Goal: Task Accomplishment & Management: Use online tool/utility

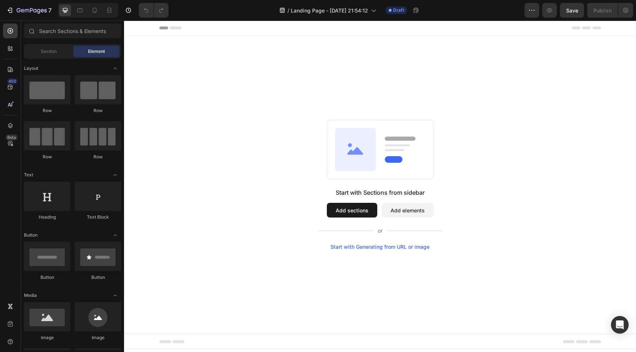
click at [345, 210] on button "Add sections" at bounding box center [352, 210] width 50 height 15
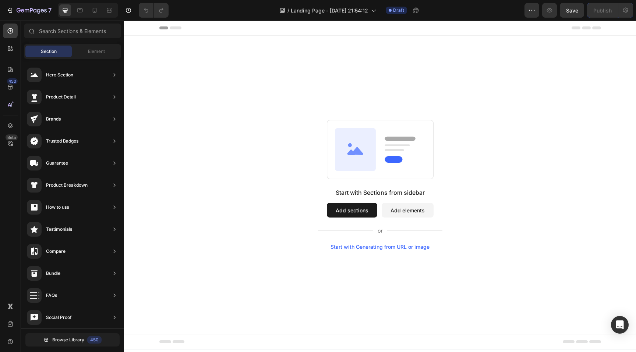
click at [345, 207] on button "Add sections" at bounding box center [352, 210] width 50 height 15
click at [99, 50] on span "Element" at bounding box center [96, 51] width 17 height 7
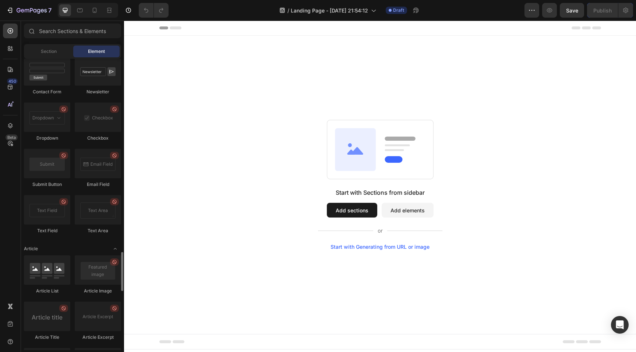
scroll to position [1889, 0]
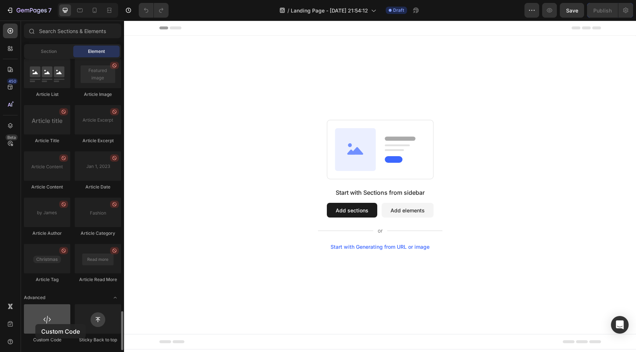
drag, startPoint x: 55, startPoint y: 334, endPoint x: 35, endPoint y: 324, distance: 22.2
click at [35, 324] on div "Custom Code" at bounding box center [47, 324] width 46 height 39
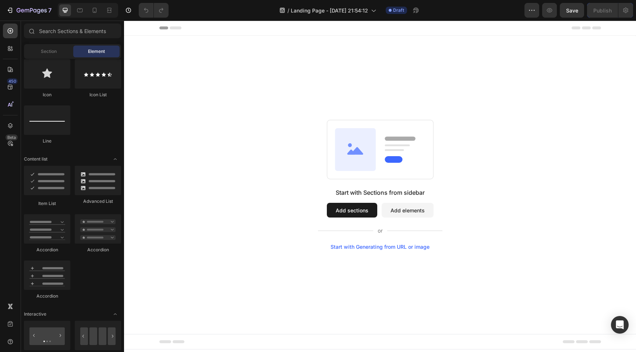
scroll to position [270, 0]
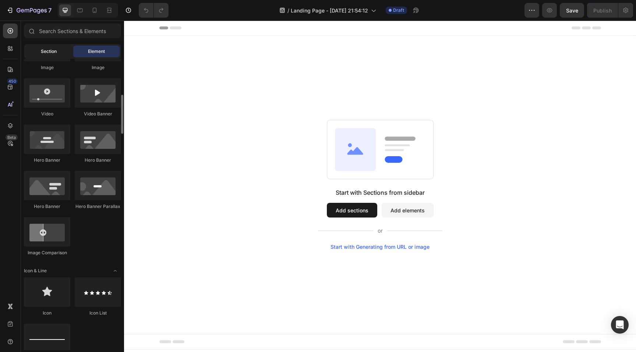
click at [58, 50] on div "Section" at bounding box center [48, 52] width 46 height 12
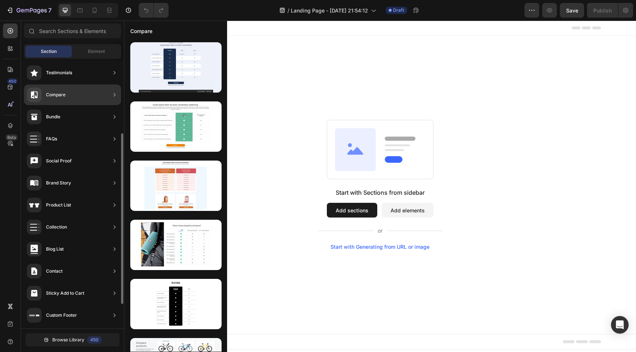
scroll to position [0, 0]
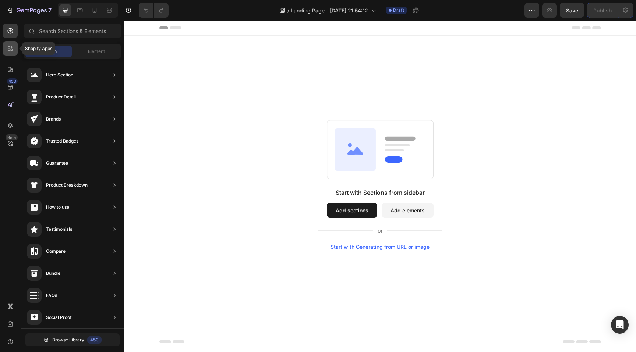
click at [10, 52] on div at bounding box center [10, 48] width 15 height 15
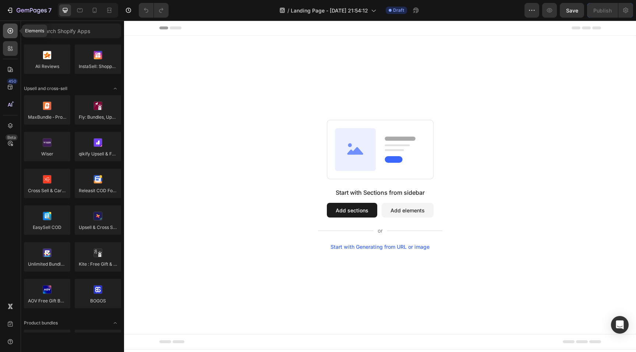
click at [7, 30] on icon at bounding box center [10, 30] width 7 height 7
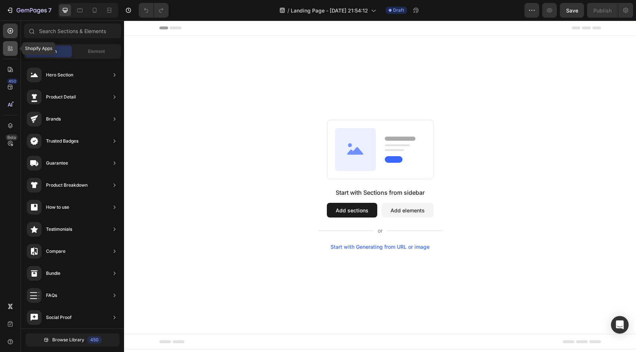
click at [10, 46] on icon at bounding box center [9, 47] width 2 height 2
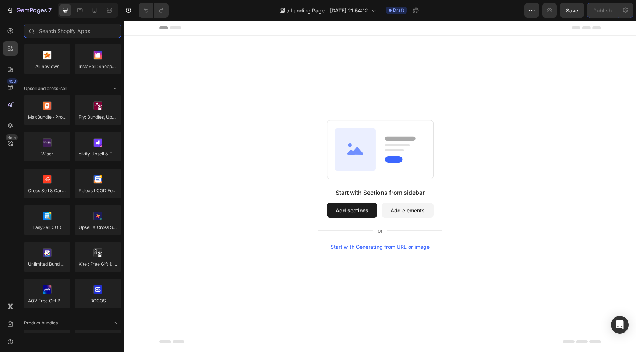
click at [265, 111] on div "Start with Sections from sidebar Add sections Add elements Start with Generatin…" at bounding box center [380, 185] width 512 height 299
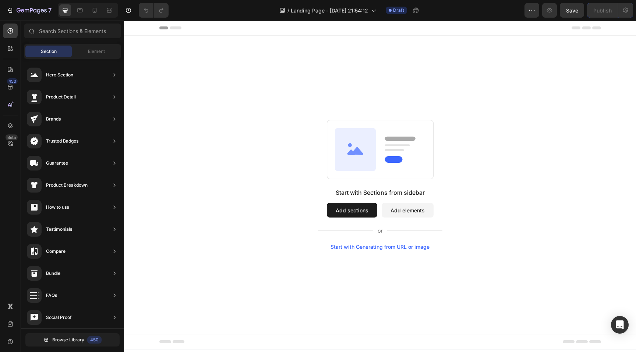
click at [356, 214] on button "Add sections" at bounding box center [352, 210] width 50 height 15
click at [413, 211] on button "Add elements" at bounding box center [407, 210] width 52 height 15
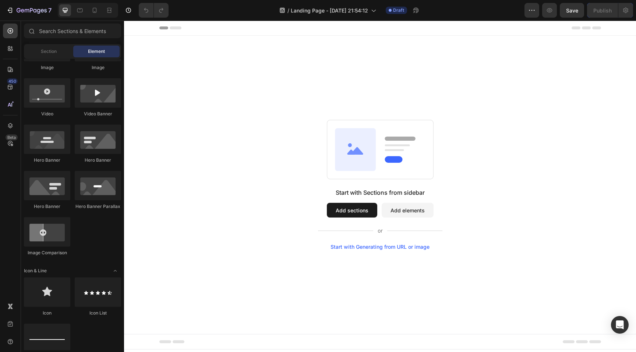
click at [355, 155] on icon at bounding box center [355, 149] width 41 height 43
click at [351, 211] on button "Add sections" at bounding box center [352, 210] width 50 height 15
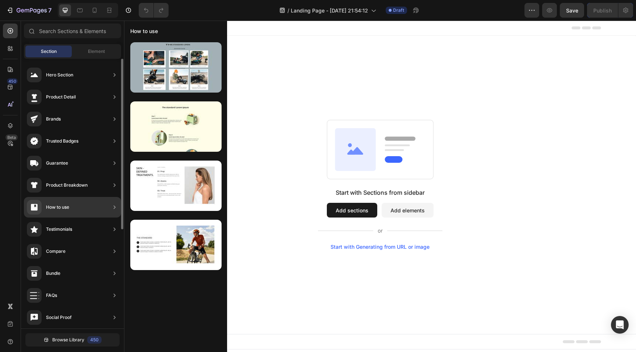
scroll to position [157, 0]
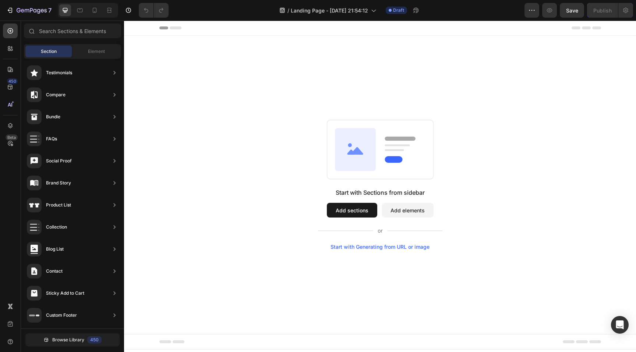
click at [94, 58] on div "Section Element" at bounding box center [72, 51] width 97 height 15
click at [99, 54] on span "Element" at bounding box center [96, 51] width 17 height 7
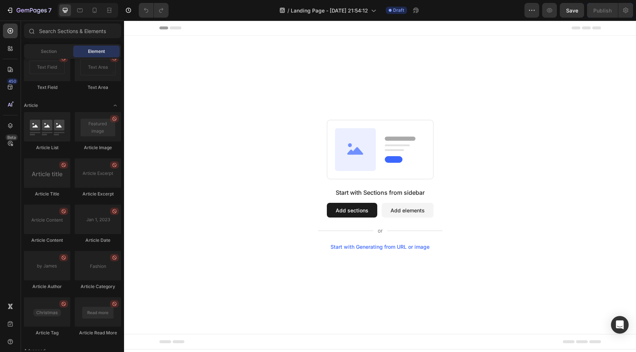
scroll to position [1889, 0]
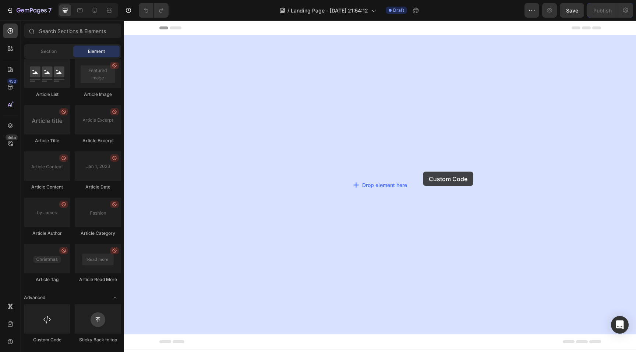
drag, startPoint x: 156, startPoint y: 351, endPoint x: 423, endPoint y: 172, distance: 321.1
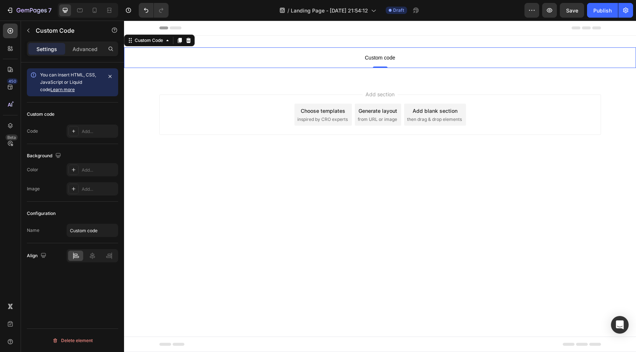
click at [370, 56] on span "Custom code" at bounding box center [380, 57] width 512 height 9
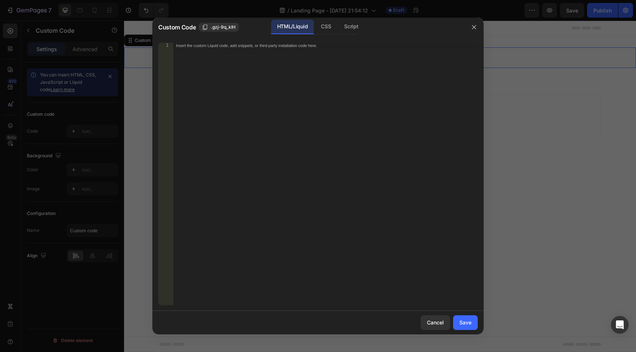
click at [302, 166] on div "Insert the custom Liquid code, add snippets, or third-party installation code h…" at bounding box center [325, 180] width 305 height 274
paste textarea "</html>"
type textarea "</html>"
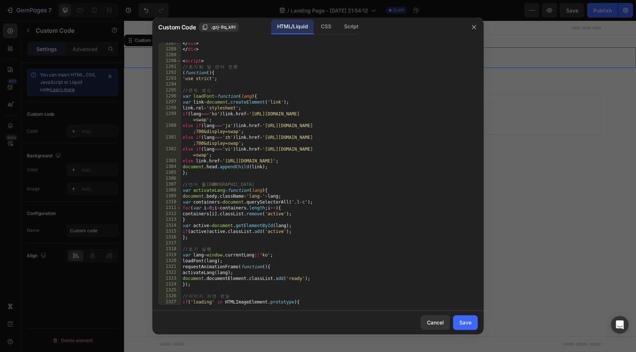
scroll to position [8054, 0]
click at [470, 320] on div "Save" at bounding box center [465, 323] width 12 height 8
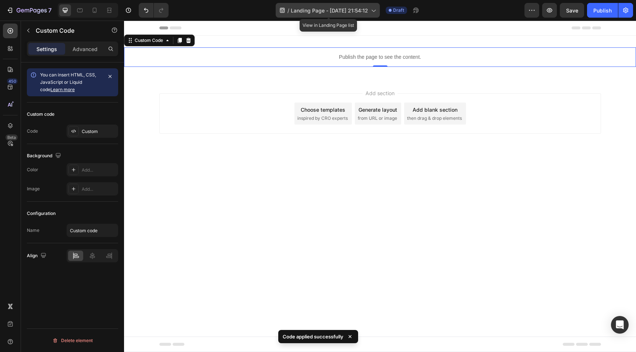
click at [352, 13] on span "Landing Page - Sep 28, 21:54:12" at bounding box center [329, 11] width 77 height 8
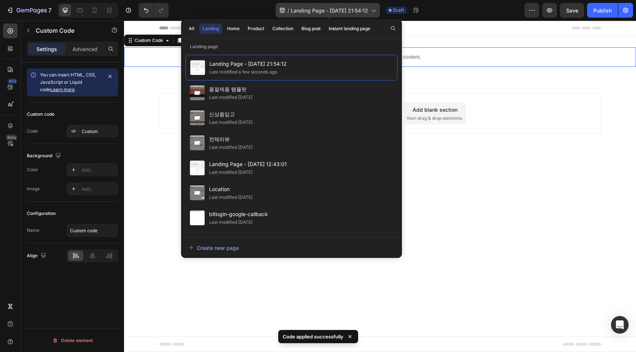
click at [352, 13] on span "Landing Page - Sep 28, 21:54:12" at bounding box center [329, 11] width 77 height 8
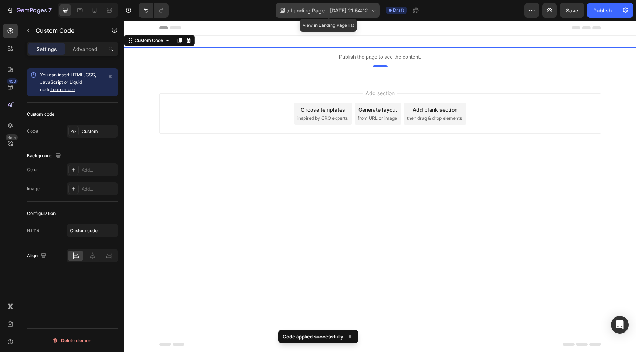
click at [352, 13] on span "Landing Page - Sep 28, 21:54:12" at bounding box center [329, 11] width 77 height 8
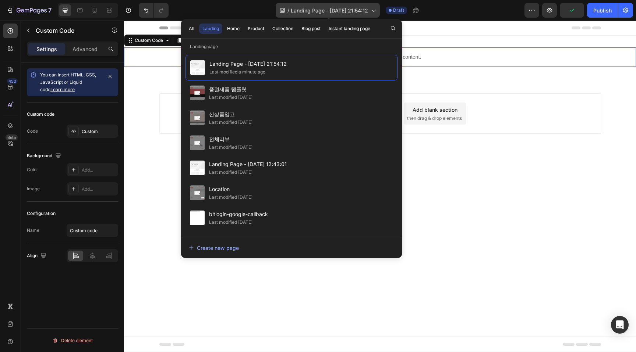
click at [374, 12] on icon at bounding box center [372, 10] width 7 height 7
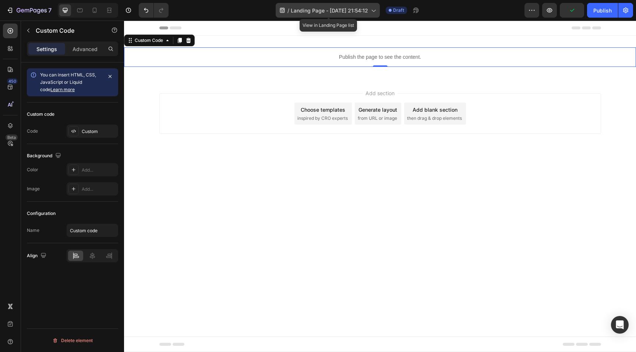
click at [374, 12] on icon at bounding box center [372, 10] width 7 height 7
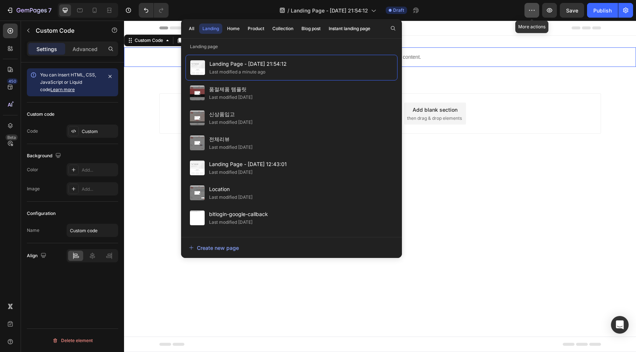
click at [530, 8] on icon "button" at bounding box center [531, 10] width 7 height 7
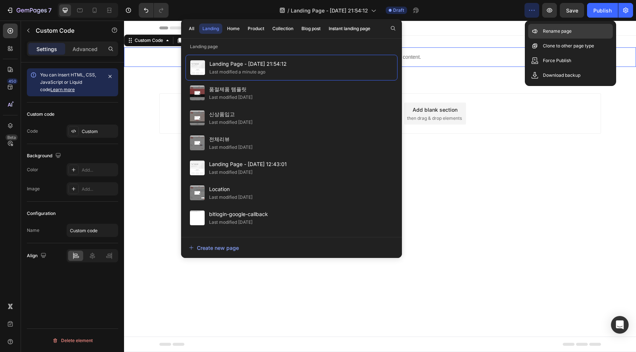
click at [561, 34] on p "Rename page" at bounding box center [557, 31] width 29 height 7
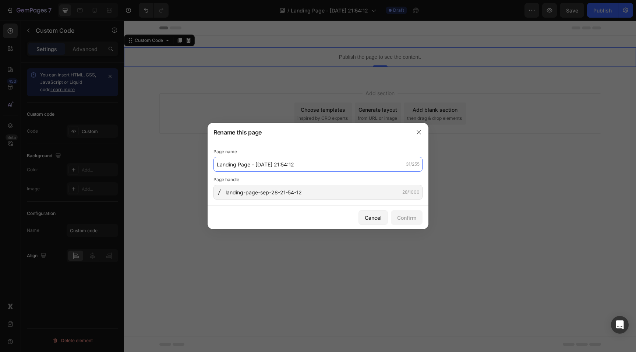
click at [321, 164] on input "Landing Page - Sep 28, 21:54:12" at bounding box center [317, 164] width 209 height 15
type input "배송스케쥴 안내"
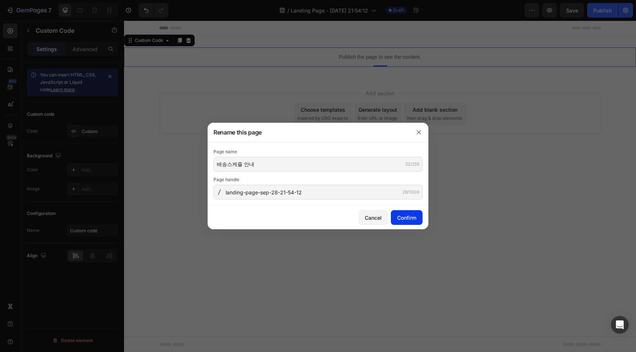
click at [413, 215] on div "Confirm" at bounding box center [406, 218] width 19 height 8
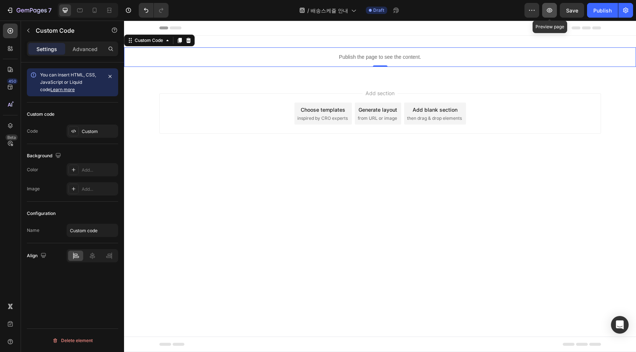
click at [551, 14] on icon "button" at bounding box center [549, 10] width 7 height 7
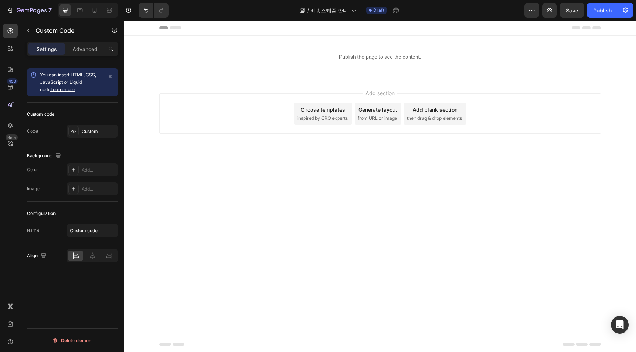
click at [340, 178] on body "Header Publish the page to see the content. Custom Code 0 Section 1 Root Start …" at bounding box center [380, 187] width 512 height 332
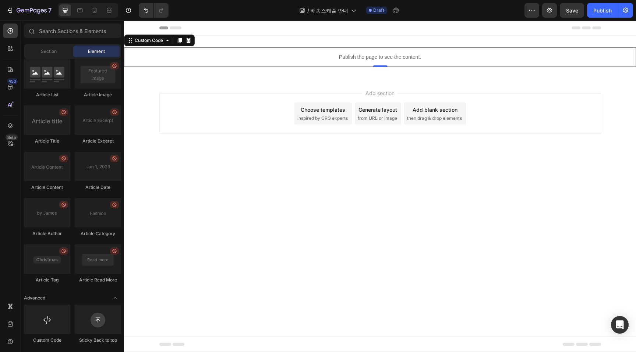
click at [298, 59] on p "Publish the page to see the content." at bounding box center [380, 57] width 512 height 8
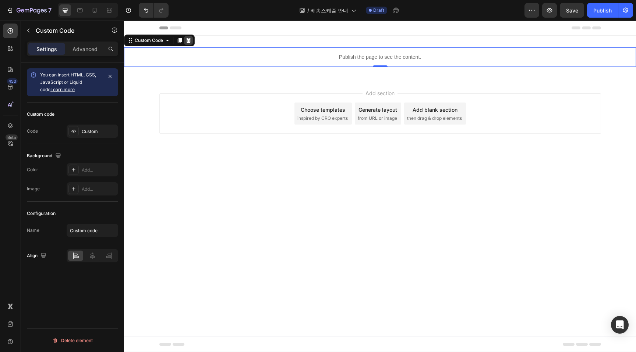
click at [192, 40] on div at bounding box center [188, 40] width 9 height 9
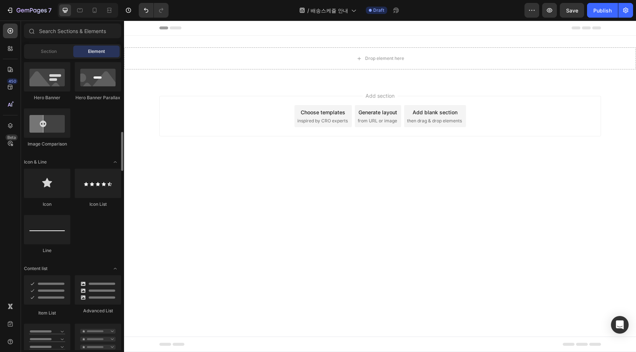
scroll to position [113, 0]
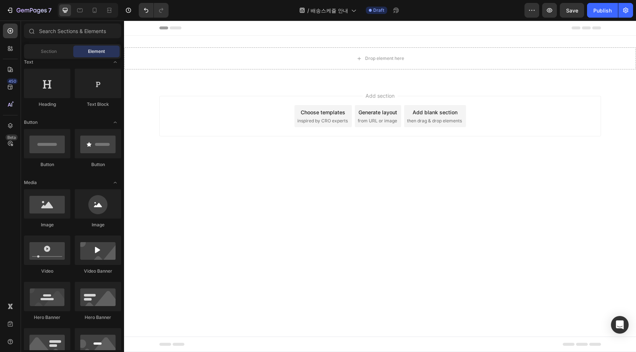
click at [448, 117] on div "Add blank section then drag & drop elements" at bounding box center [435, 116] width 62 height 22
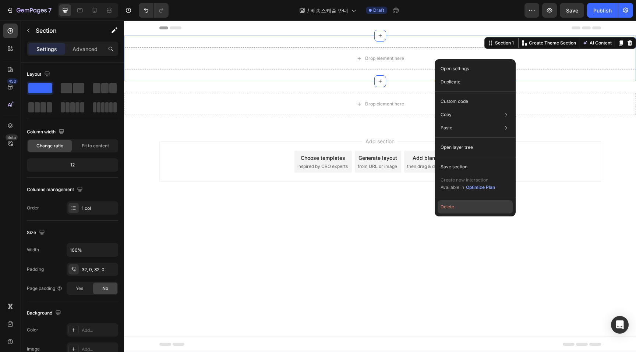
click at [463, 206] on button "Delete" at bounding box center [474, 206] width 75 height 13
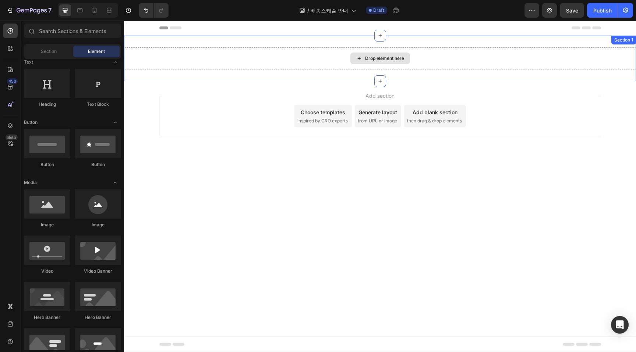
click at [296, 62] on div "Drop element here" at bounding box center [380, 58] width 512 height 22
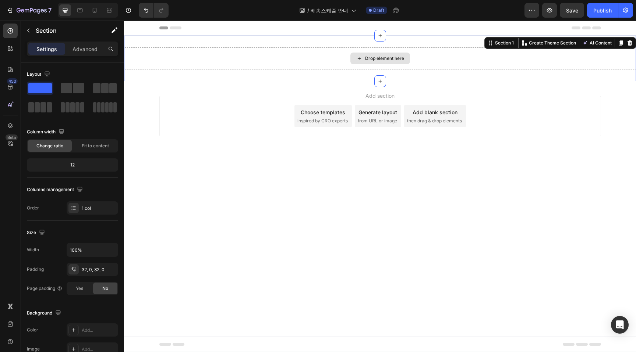
click at [281, 56] on div "Drop element here" at bounding box center [380, 58] width 512 height 22
click at [27, 29] on icon "button" at bounding box center [28, 31] width 6 height 6
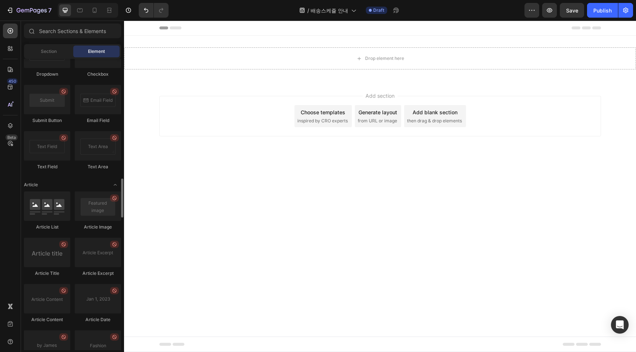
scroll to position [1889, 0]
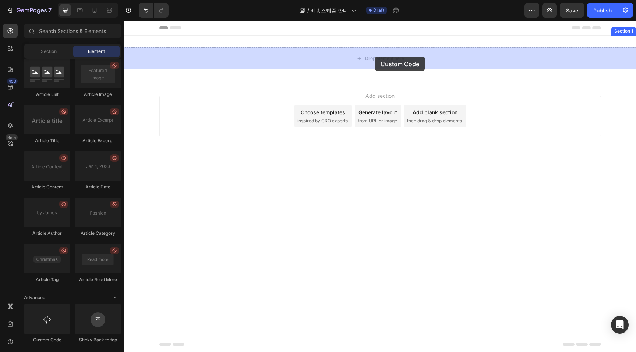
drag, startPoint x: 169, startPoint y: 336, endPoint x: 374, endPoint y: 57, distance: 346.5
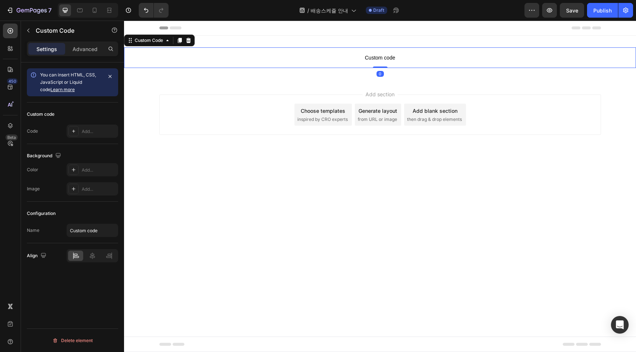
click at [345, 61] on span "Custom code" at bounding box center [380, 57] width 512 height 9
click at [86, 48] on p "Advanced" at bounding box center [84, 49] width 25 height 8
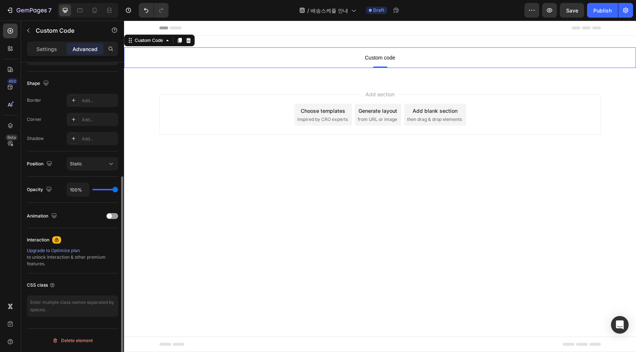
scroll to position [0, 0]
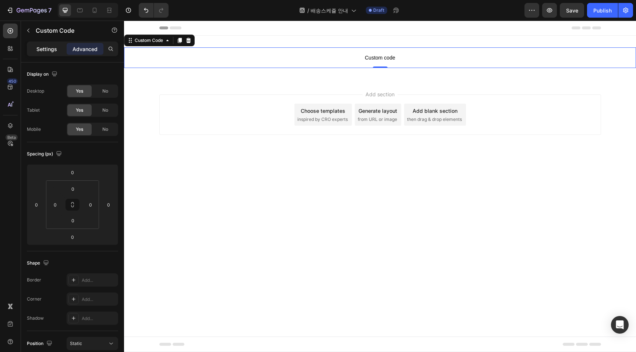
click at [50, 52] on p "Settings" at bounding box center [46, 49] width 21 height 8
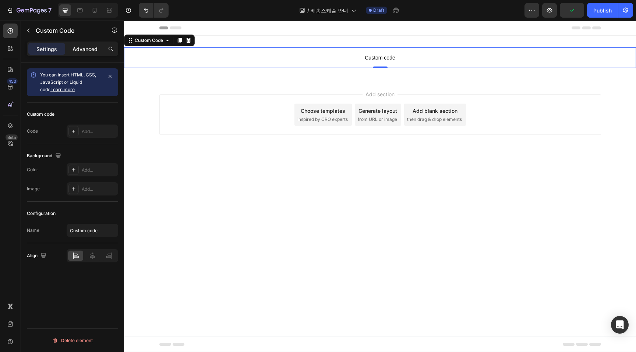
click at [85, 51] on p "Advanced" at bounding box center [84, 49] width 25 height 8
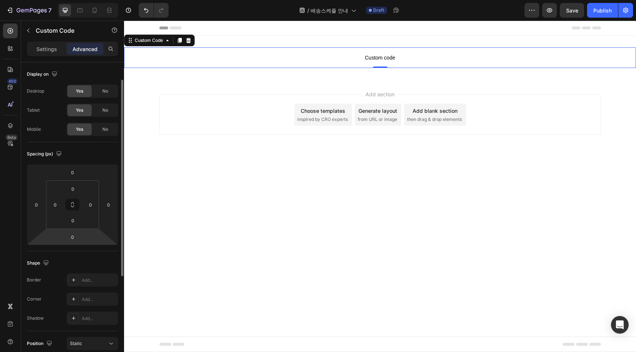
scroll to position [180, 0]
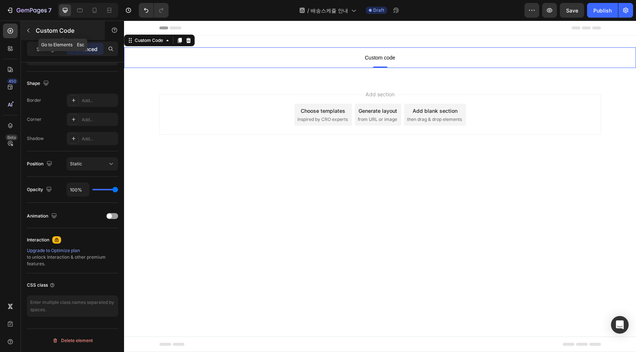
click at [32, 35] on button "button" at bounding box center [28, 31] width 12 height 12
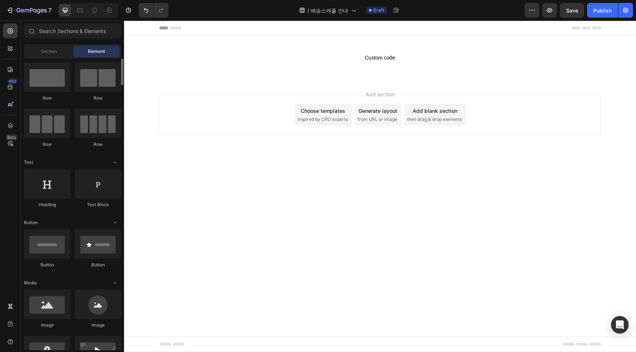
scroll to position [0, 0]
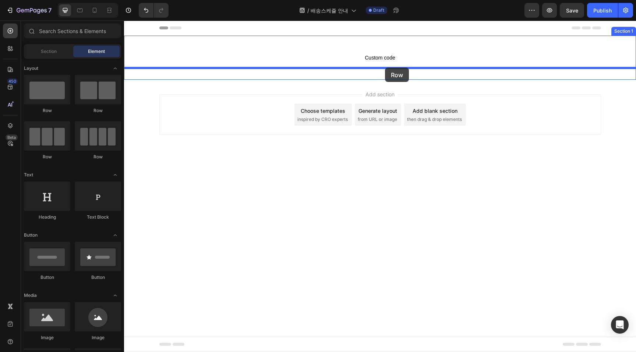
drag, startPoint x: 171, startPoint y: 126, endPoint x: 384, endPoint y: 70, distance: 220.0
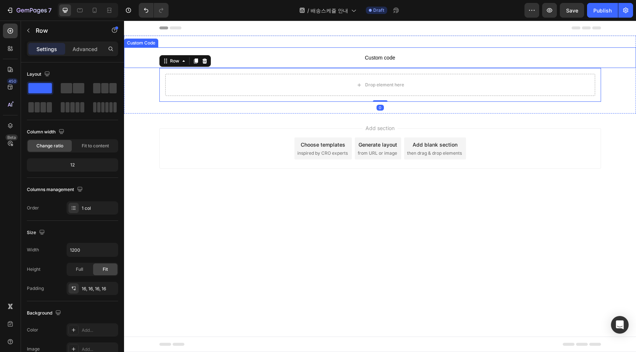
click at [400, 57] on span "Custom code" at bounding box center [380, 57] width 512 height 9
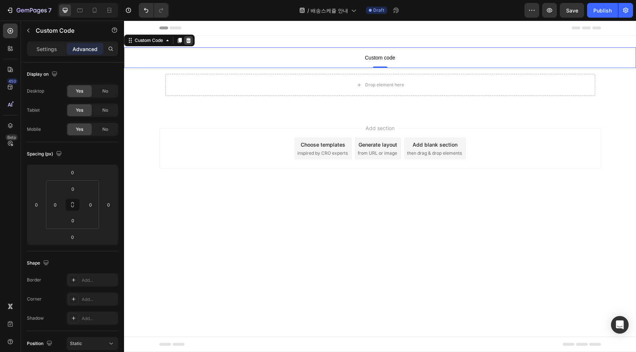
click at [188, 41] on icon at bounding box center [188, 40] width 5 height 5
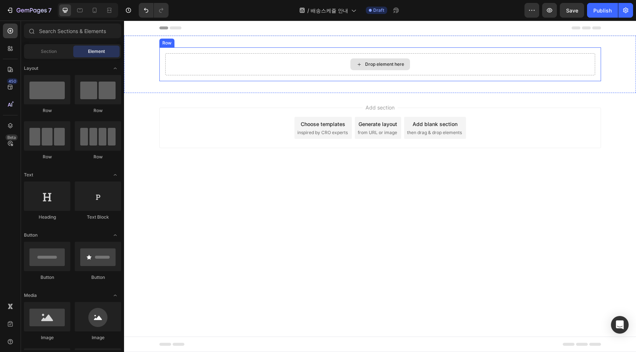
click at [401, 64] on div "Drop element here" at bounding box center [384, 64] width 39 height 6
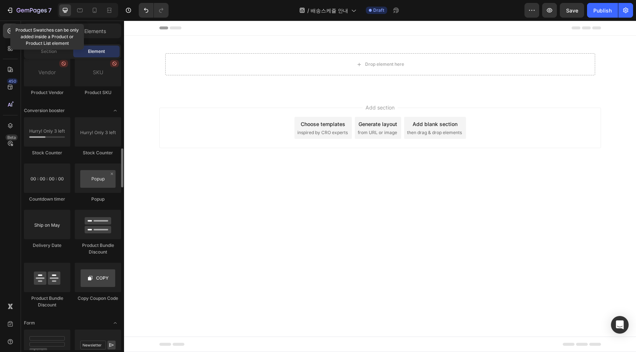
scroll to position [1889, 0]
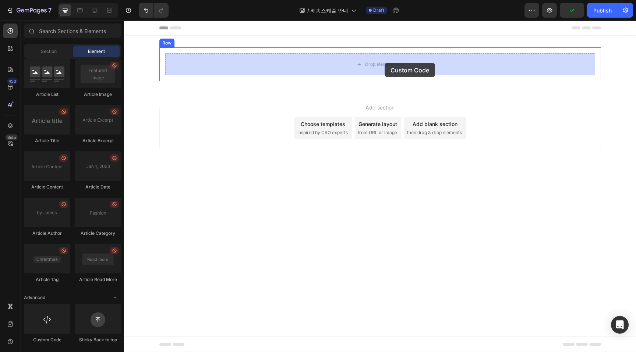
drag, startPoint x: 168, startPoint y: 337, endPoint x: 384, endPoint y: 63, distance: 349.1
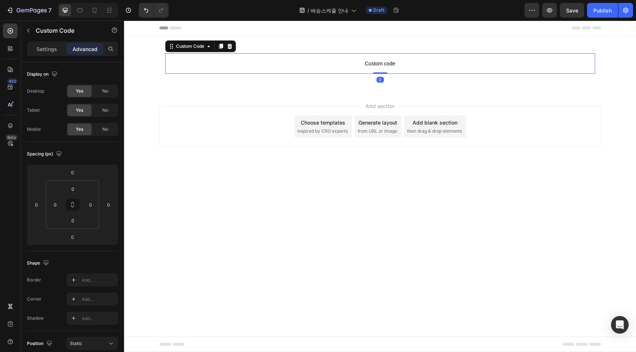
click at [379, 60] on span "Custom code" at bounding box center [380, 63] width 430 height 9
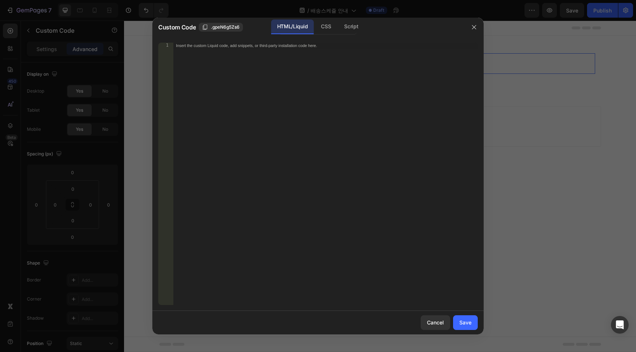
click at [338, 120] on div "Insert the custom Liquid code, add snippets, or third-party installation code h…" at bounding box center [325, 180] width 305 height 274
click at [345, 139] on div "Insert the custom Liquid code, add snippets, or third-party installation code h…" at bounding box center [325, 180] width 305 height 274
paste textarea "</html>"
type textarea "</html>"
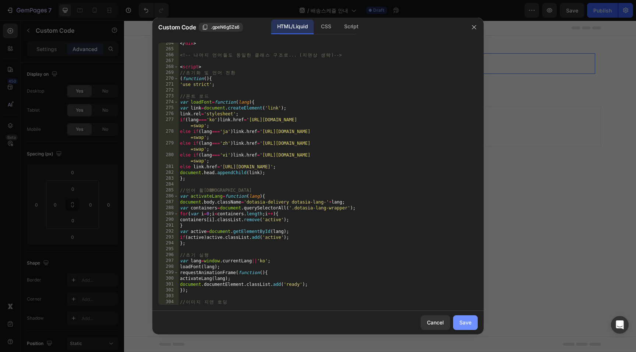
click at [470, 319] on div "Save" at bounding box center [465, 323] width 12 height 8
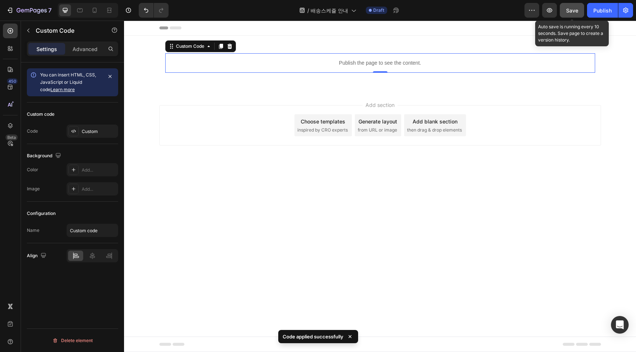
click at [574, 11] on span "Save" at bounding box center [572, 10] width 12 height 6
click at [554, 11] on button "button" at bounding box center [549, 10] width 15 height 15
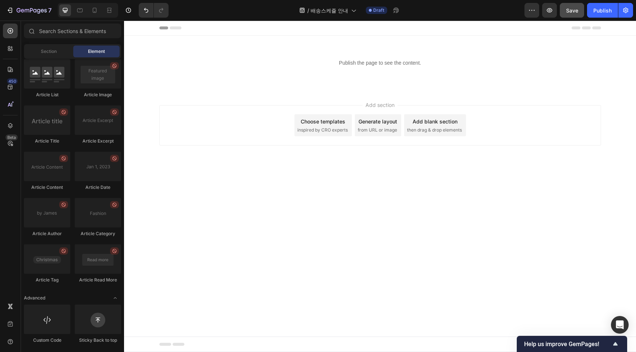
click at [219, 192] on body "Header Publish the page to see the content. Custom Code Row Section 1 Root Star…" at bounding box center [380, 187] width 512 height 332
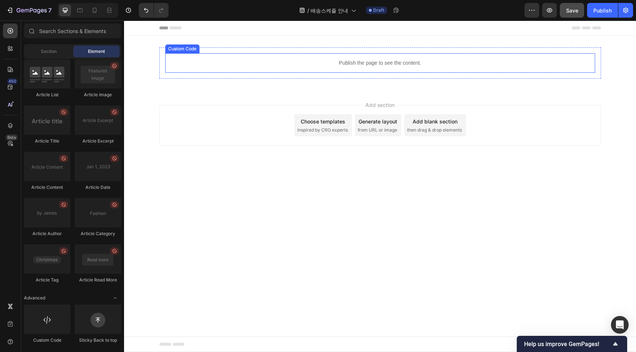
click at [249, 62] on p "Publish the page to see the content." at bounding box center [380, 63] width 430 height 8
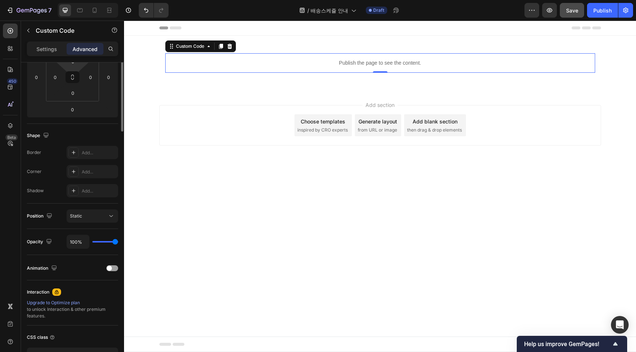
scroll to position [0, 0]
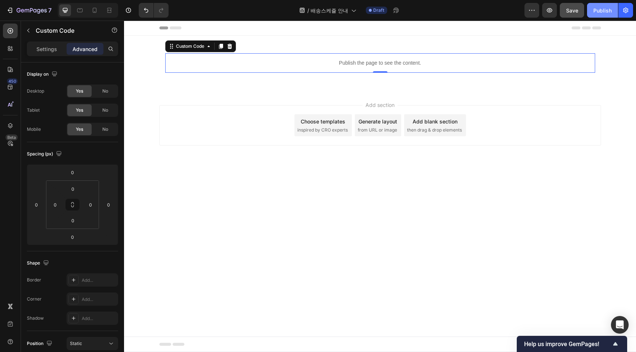
click at [595, 14] on div "Publish" at bounding box center [602, 11] width 18 height 8
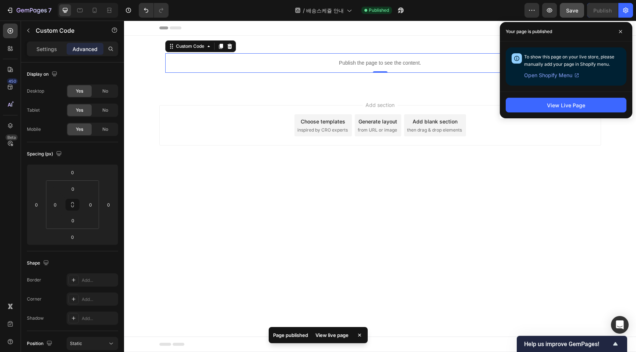
click at [585, 113] on div "View Live Page" at bounding box center [566, 105] width 132 height 27
click at [590, 108] on button "View Live Page" at bounding box center [565, 105] width 121 height 15
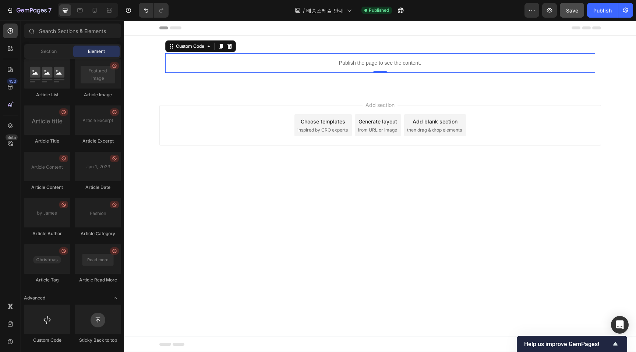
click at [413, 189] on body "Header Publish the page to see the content. Custom Code 0 Row Section 1 Root St…" at bounding box center [380, 187] width 512 height 332
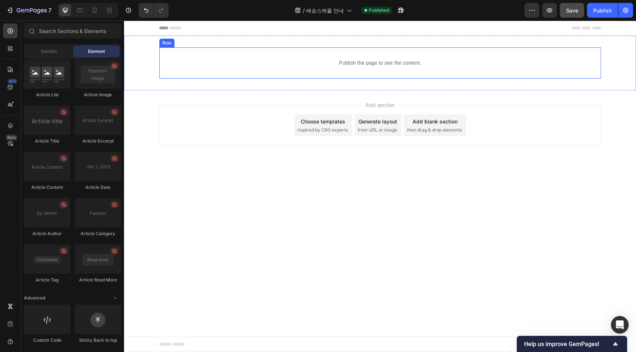
click at [402, 65] on p "Publish the page to see the content." at bounding box center [380, 63] width 430 height 8
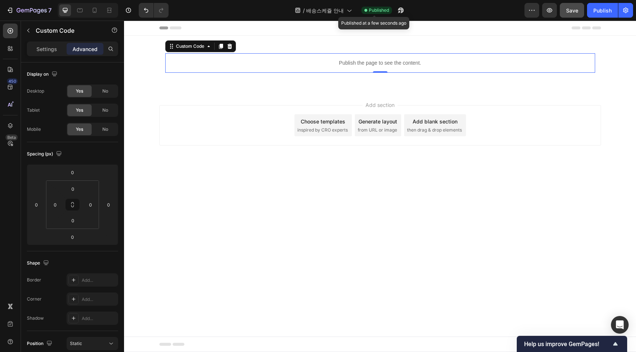
click at [385, 11] on span "Published" at bounding box center [379, 10] width 20 height 7
click at [347, 8] on icon at bounding box center [348, 10] width 7 height 7
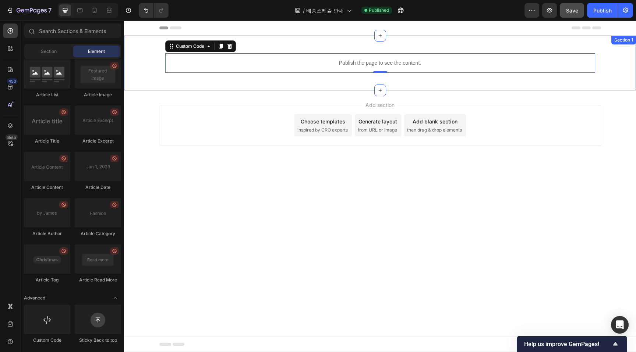
click at [561, 158] on div "Add section Choose templates inspired by CRO experts Generate layout from URL o…" at bounding box center [380, 135] width 512 height 90
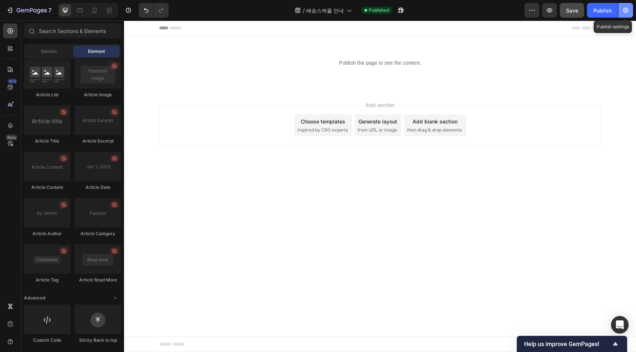
click at [621, 10] on button "button" at bounding box center [625, 10] width 15 height 15
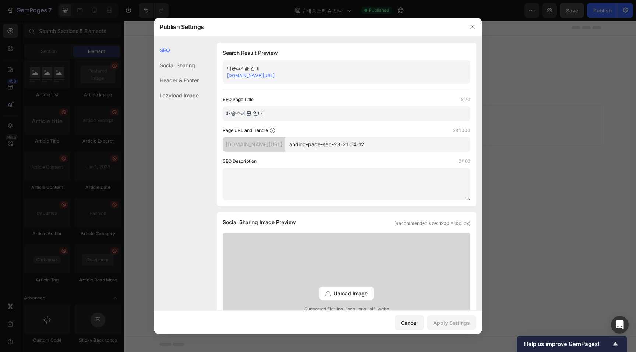
click at [544, 123] on div at bounding box center [318, 176] width 636 height 352
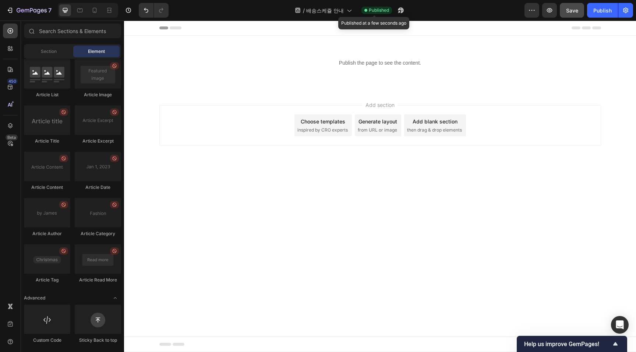
click at [381, 10] on span "Published" at bounding box center [379, 10] width 20 height 7
click at [530, 10] on icon "button" at bounding box center [531, 10] width 7 height 7
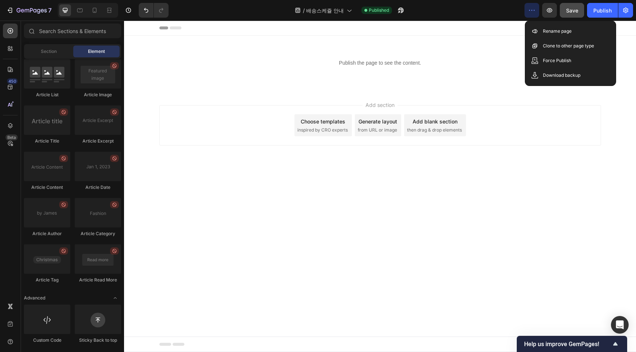
click at [556, 171] on div "Add section Choose templates inspired by CRO experts Generate layout from URL o…" at bounding box center [380, 135] width 512 height 90
click at [384, 9] on span "Published" at bounding box center [379, 10] width 20 height 7
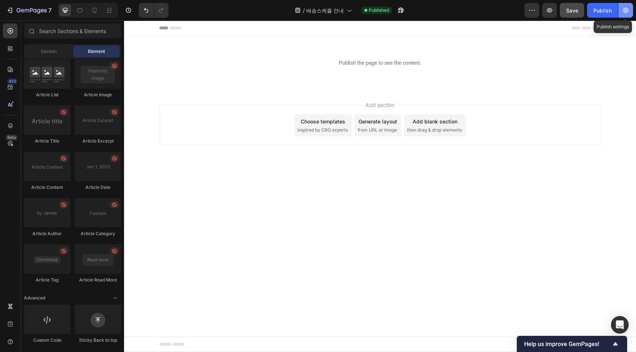
click at [625, 9] on icon "button" at bounding box center [625, 10] width 7 height 7
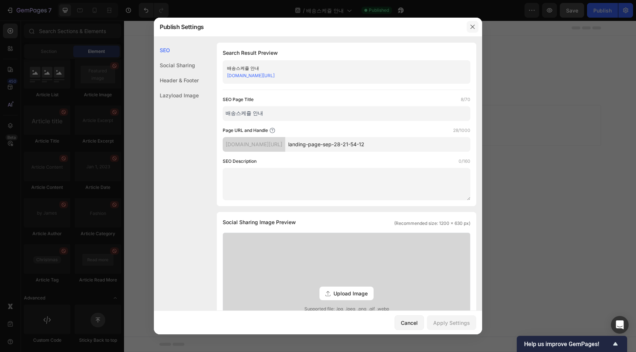
click at [471, 27] on icon "button" at bounding box center [472, 27] width 6 height 6
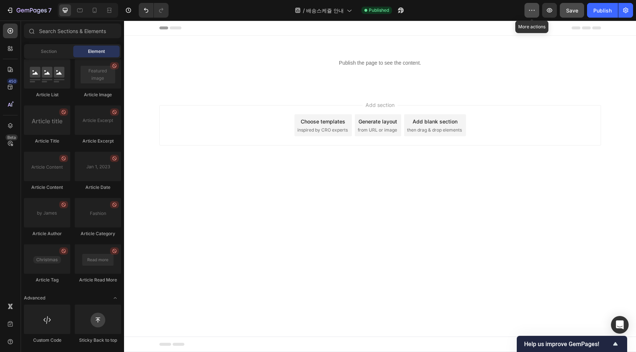
click at [531, 11] on icon "button" at bounding box center [531, 10] width 7 height 7
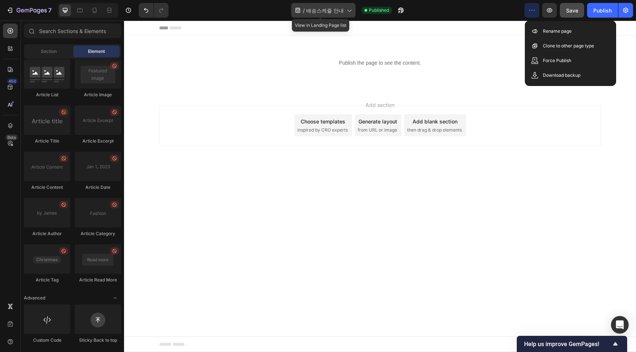
click at [345, 13] on icon at bounding box center [348, 10] width 7 height 7
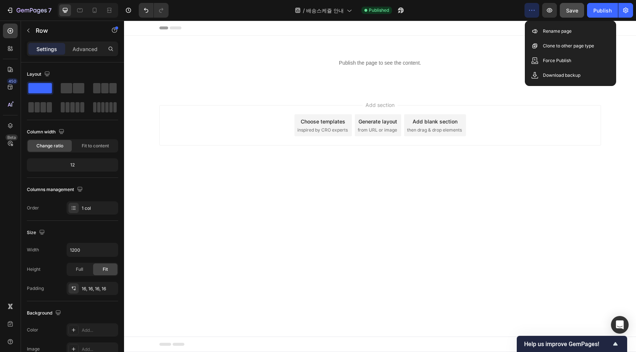
click at [451, 49] on div "Publish the page to see the content. Custom Code Row" at bounding box center [379, 62] width 441 height 31
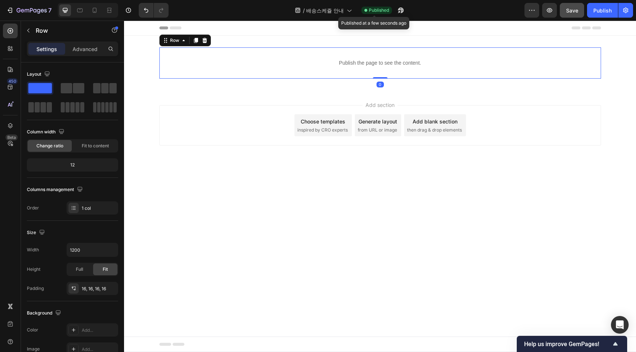
click at [372, 10] on span "Published" at bounding box center [379, 10] width 20 height 7
click at [373, 11] on span "Published" at bounding box center [379, 10] width 20 height 7
click at [503, 14] on div "/ 배송스케쥴 안내 Published" at bounding box center [349, 10] width 350 height 15
click at [625, 15] on button "button" at bounding box center [625, 10] width 15 height 15
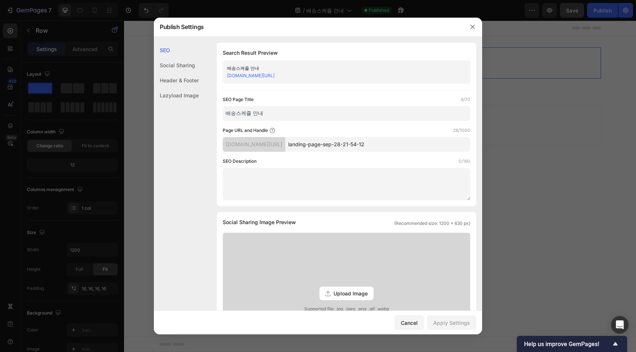
click at [623, 130] on div at bounding box center [318, 176] width 636 height 352
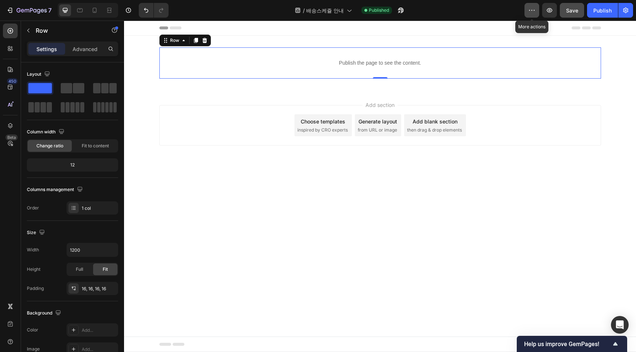
click at [536, 14] on button "button" at bounding box center [531, 10] width 15 height 15
click at [399, 11] on icon "button" at bounding box center [401, 11] width 6 height 6
click at [22, 10] on icon "button" at bounding box center [32, 11] width 30 height 6
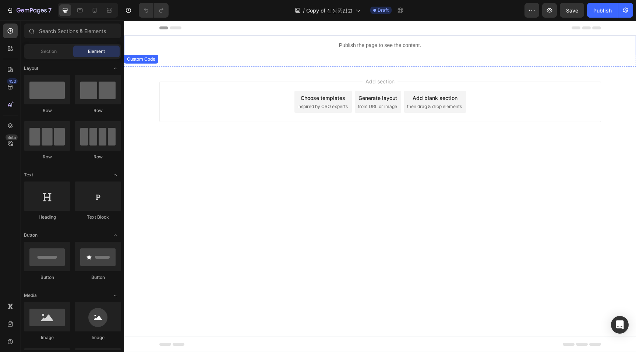
click at [417, 48] on p "Publish the page to see the content." at bounding box center [380, 46] width 512 height 8
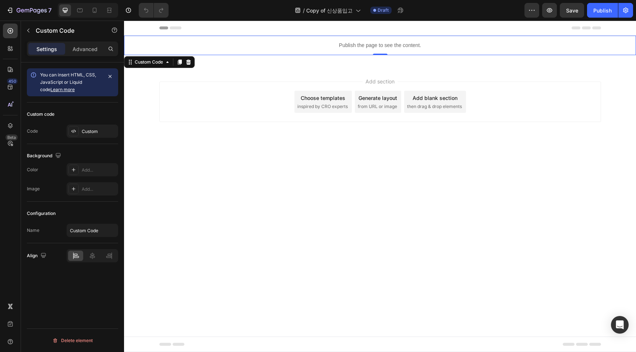
click at [417, 48] on p "Publish the page to see the content." at bounding box center [380, 46] width 512 height 8
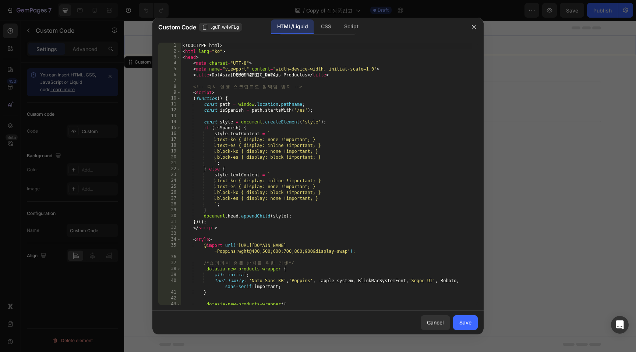
click at [347, 122] on div "<! DOCTYPE html > < html lang = "ko" > < head > < meta charset = "UTF-8" > < me…" at bounding box center [326, 180] width 291 height 274
type textarea "</body> </html>"
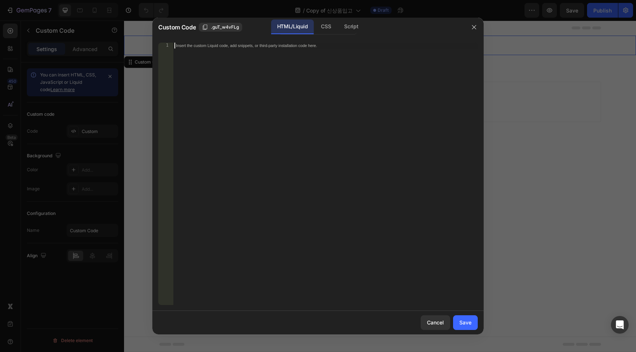
click at [289, 157] on div "Insert the custom Liquid code, add snippets, or third-party installation code h…" at bounding box center [325, 180] width 305 height 274
paste textarea "</html>"
type textarea "</html>"
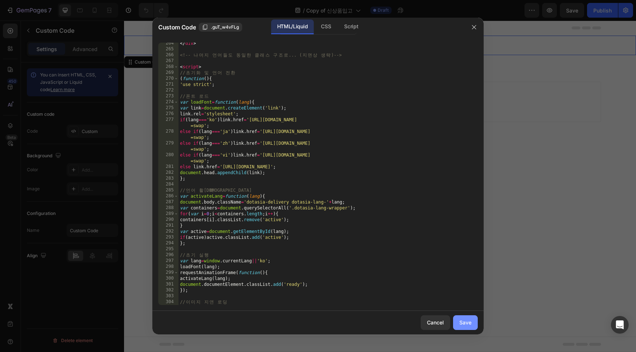
click at [467, 327] on button "Save" at bounding box center [465, 323] width 25 height 15
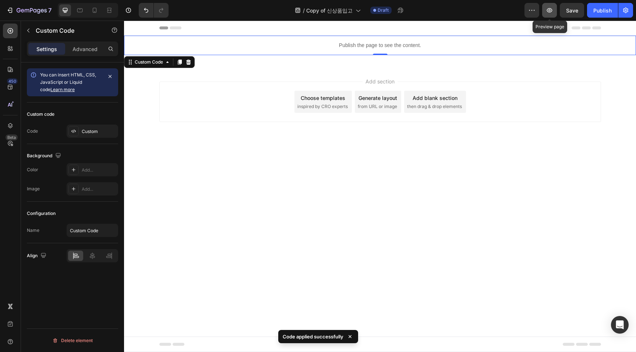
click at [550, 13] on icon "button" at bounding box center [549, 10] width 7 height 7
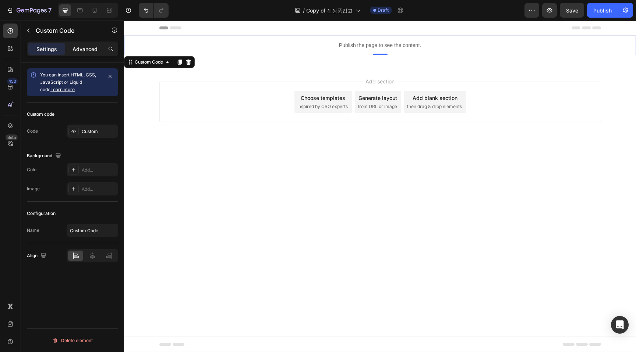
click at [80, 52] on p "Advanced" at bounding box center [84, 49] width 25 height 8
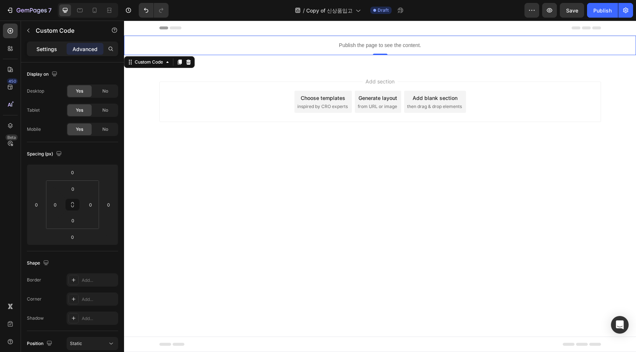
click at [42, 50] on p "Settings" at bounding box center [46, 49] width 21 height 8
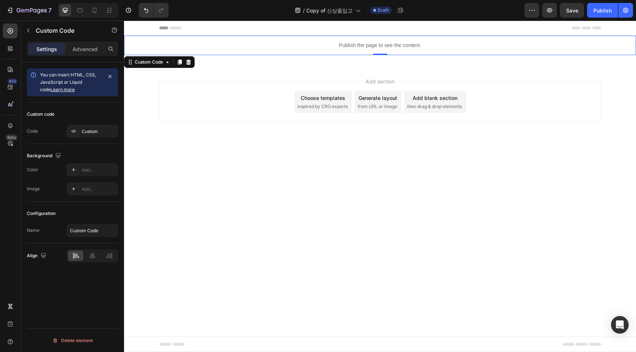
click at [466, 49] on p "Publish the page to see the content." at bounding box center [380, 46] width 512 height 8
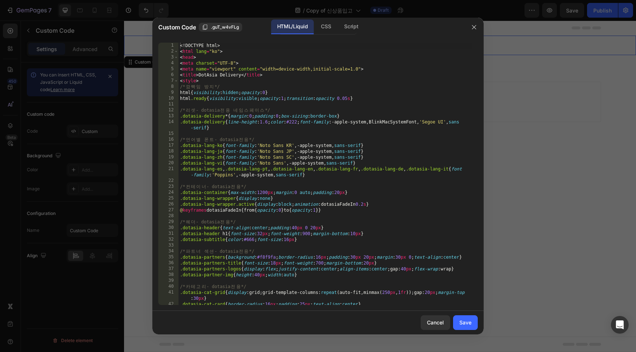
click at [362, 143] on div "<! DOCTYPE html > < html lang = "ko" > < head > < meta charset = "UTF-8" > < me…" at bounding box center [325, 180] width 294 height 274
type textarea "</body> </html>"
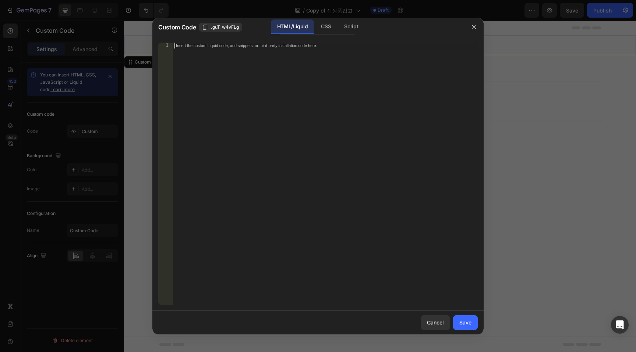
paste textarea "</html>"
type textarea "</html>"
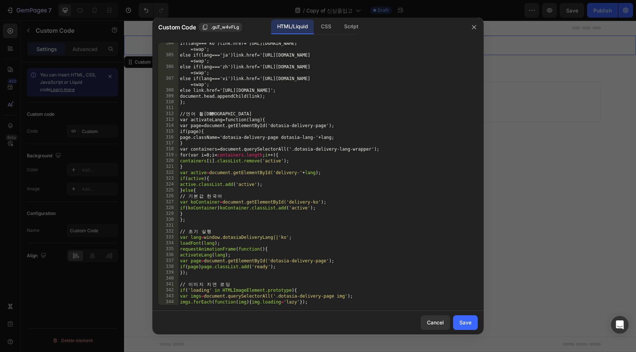
scroll to position [2045, 0]
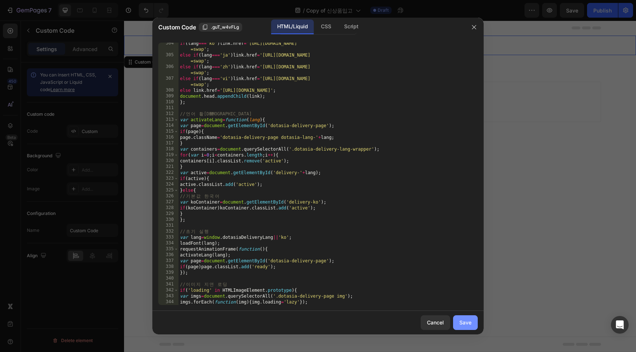
click at [475, 327] on button "Save" at bounding box center [465, 323] width 25 height 15
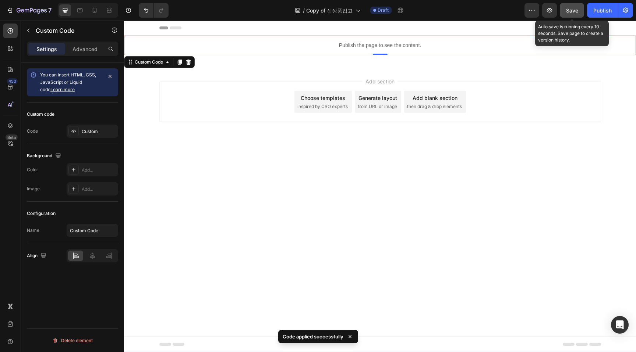
click at [563, 12] on button "Save" at bounding box center [572, 10] width 24 height 15
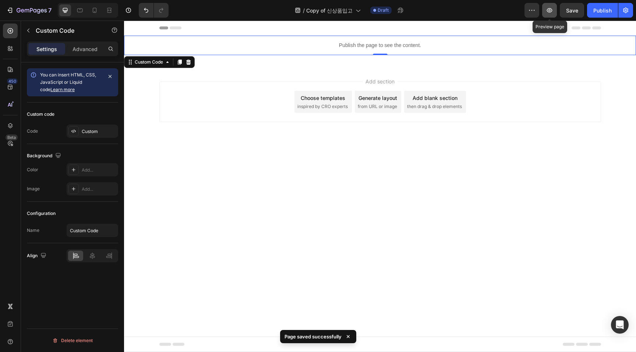
click at [551, 11] on icon "button" at bounding box center [549, 10] width 7 height 7
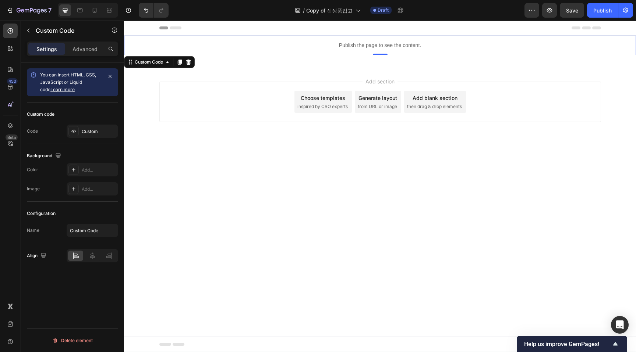
click at [420, 44] on p "Publish the page to see the content." at bounding box center [380, 46] width 512 height 8
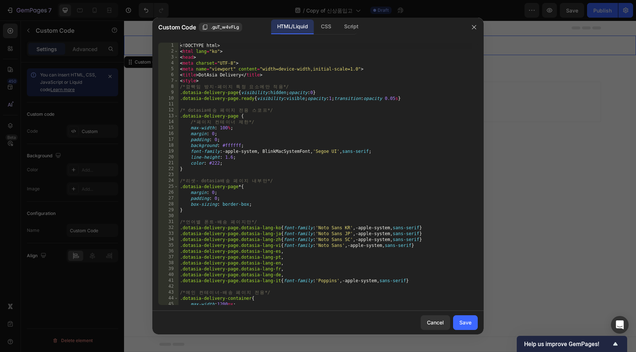
click at [350, 153] on div "<! DOCTYPE html > < html lang = "ko" > < head > < meta charset = "UTF-8" > < me…" at bounding box center [325, 180] width 294 height 274
type textarea "</body> </html>"
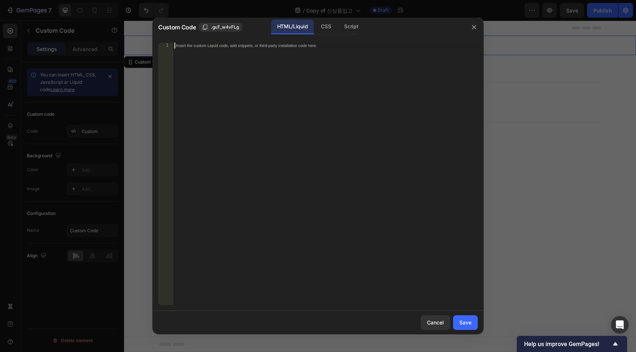
paste textarea "</html>"
type textarea "</html>"
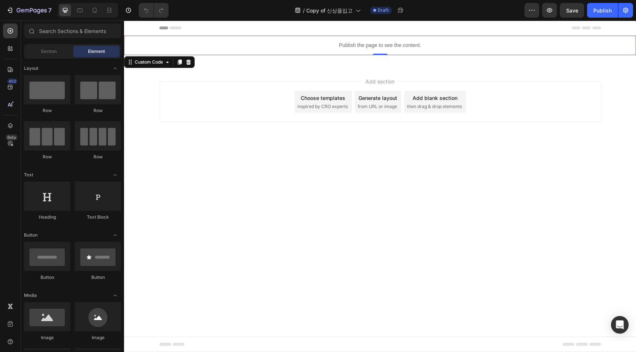
click at [390, 47] on p "Publish the page to see the content." at bounding box center [380, 46] width 512 height 8
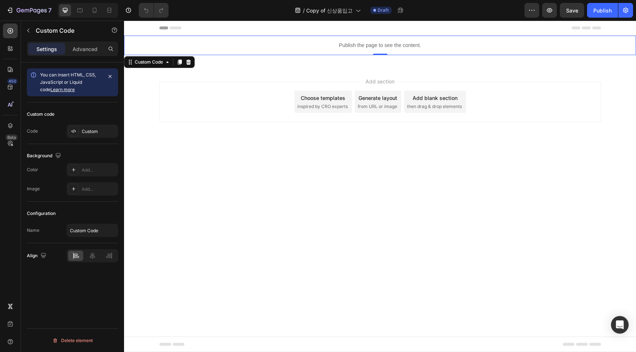
click at [390, 47] on p "Publish the page to see the content." at bounding box center [380, 46] width 512 height 8
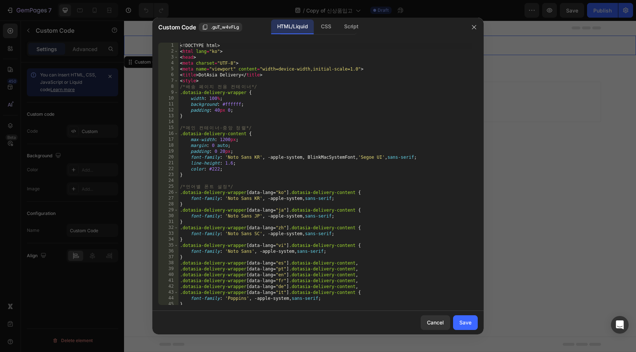
click at [371, 136] on div "<! DOCTYPE html > < html lang = "ko" > < head > < meta charset = "UTF-8" > < me…" at bounding box center [325, 180] width 294 height 274
type textarea "</body> </html>"
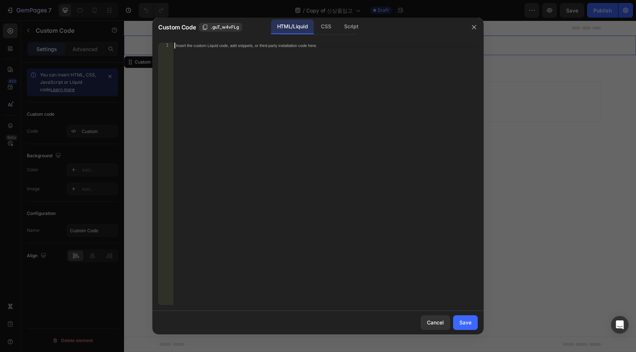
paste textarea "</html>"
type textarea "</html>"
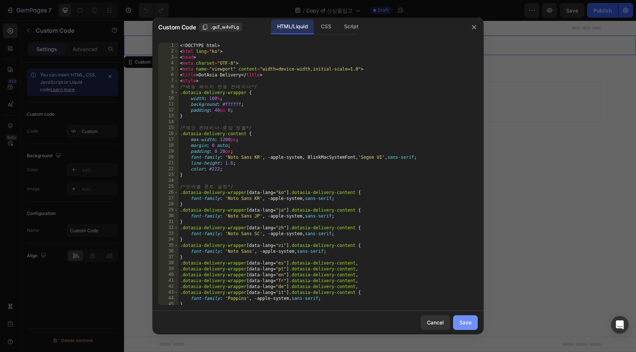
click at [472, 322] on button "Save" at bounding box center [465, 323] width 25 height 15
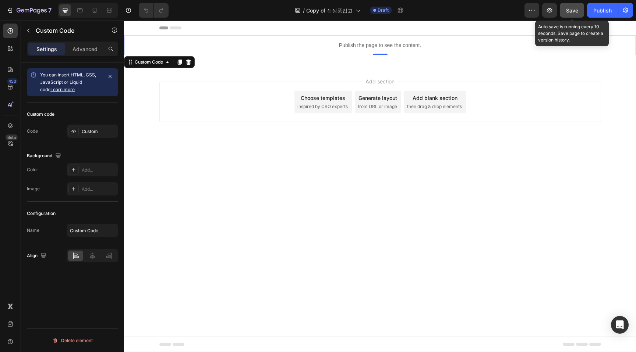
click at [572, 14] on div "Save" at bounding box center [572, 11] width 12 height 8
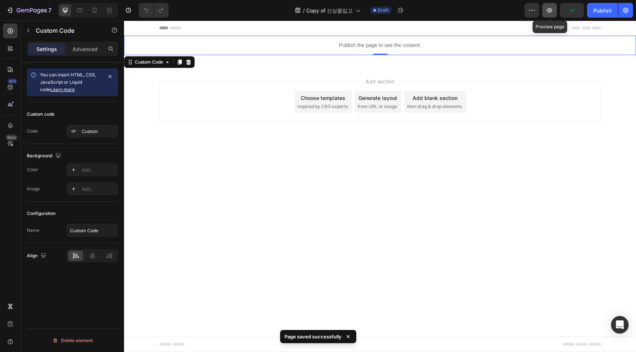
click at [548, 14] on icon "button" at bounding box center [549, 10] width 7 height 7
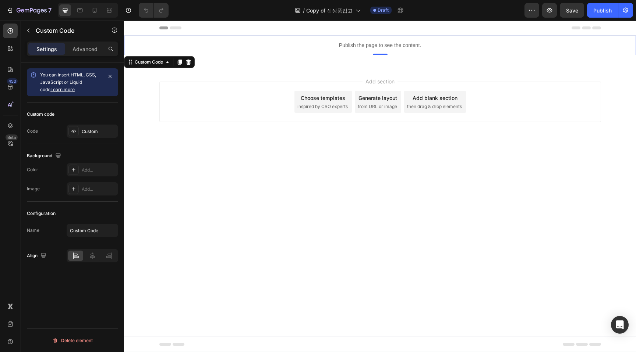
click at [399, 46] on p "Publish the page to see the content." at bounding box center [380, 46] width 512 height 8
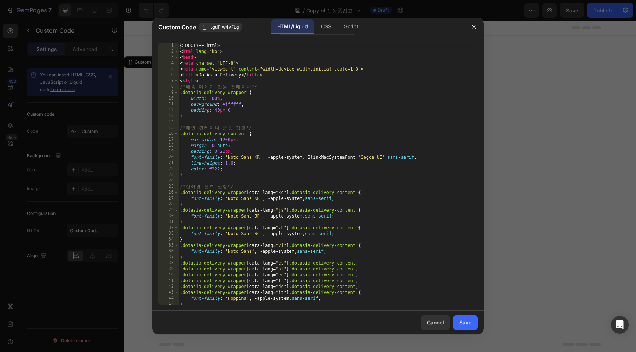
click at [333, 134] on div "<! DOCTYPE html > < html lang = "ko" > < head > < meta charset = "UTF-8" > < me…" at bounding box center [325, 180] width 294 height 274
type textarea "</body> </html>"
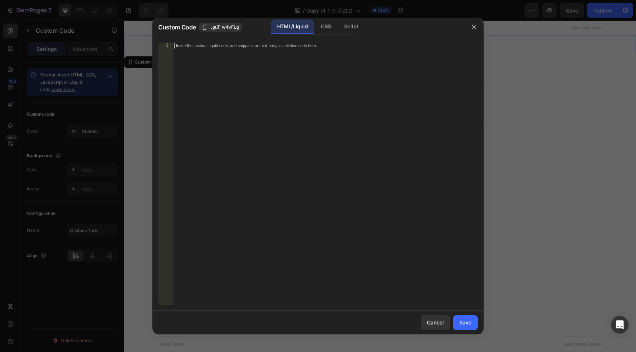
paste textarea "</html>"
type textarea "</html>"
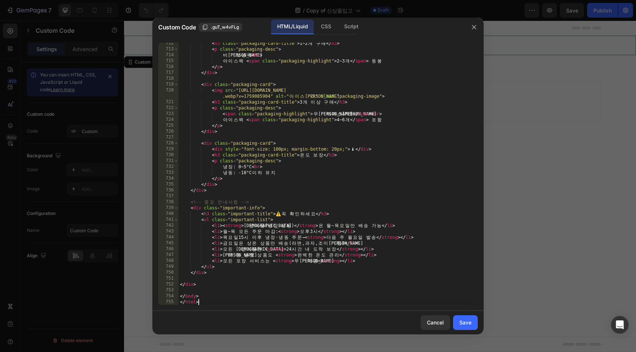
scroll to position [4211, 0]
click at [464, 320] on div "Save" at bounding box center [465, 323] width 12 height 8
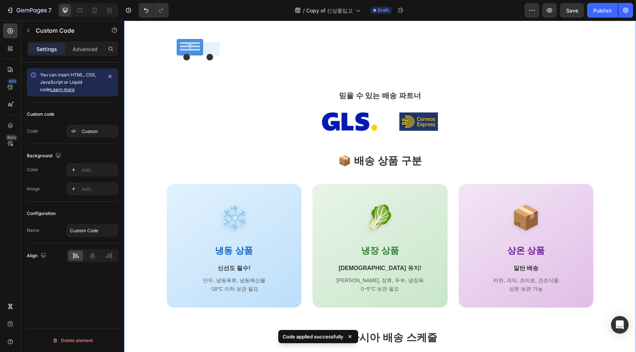
scroll to position [0, 0]
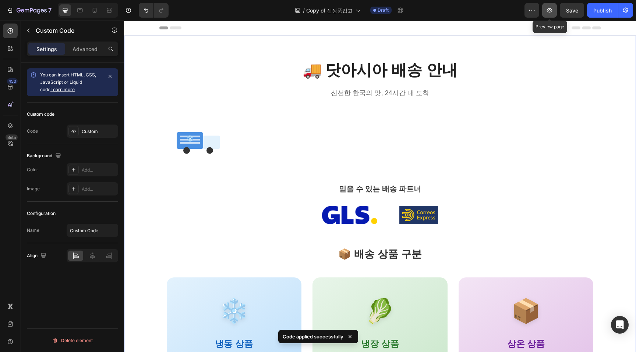
click at [547, 8] on icon "button" at bounding box center [549, 10] width 7 height 7
